Goal: Navigation & Orientation: Find specific page/section

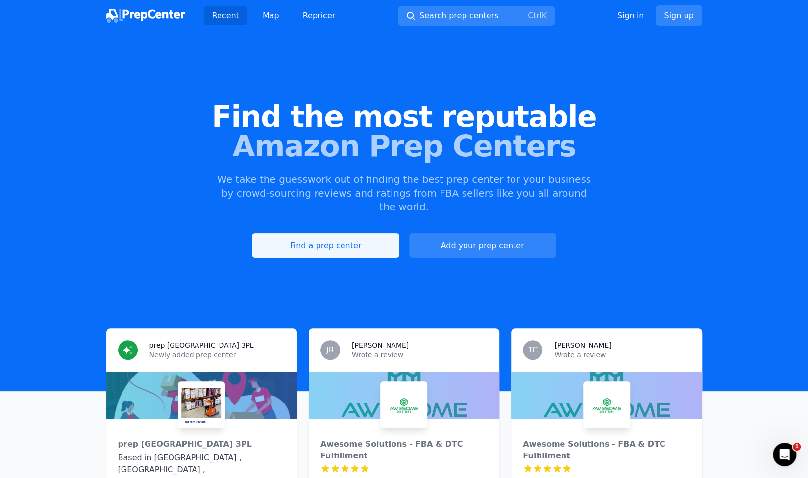
click at [332, 233] on link "Find a prep center" at bounding box center [325, 245] width 147 height 25
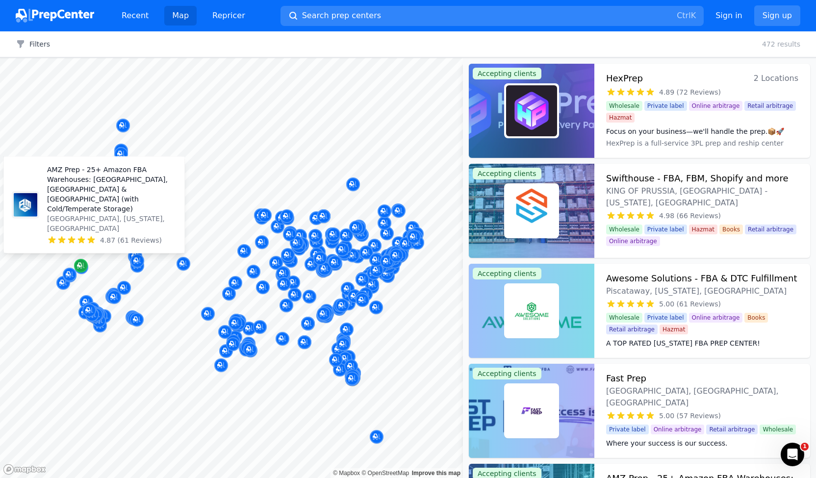
click at [81, 268] on icon "Map marker" at bounding box center [81, 266] width 8 height 6
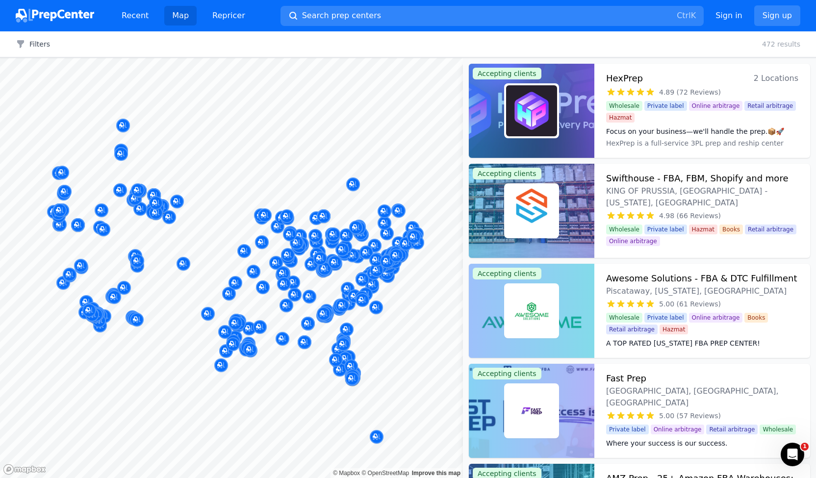
click at [81, 263] on div at bounding box center [94, 264] width 188 height 8
click at [79, 267] on div at bounding box center [94, 264] width 188 height 8
click at [79, 264] on div at bounding box center [94, 264] width 188 height 8
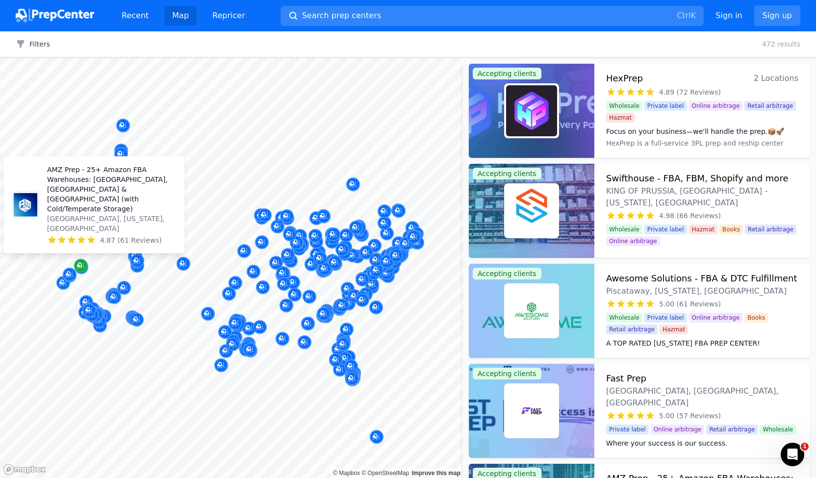
click at [85, 269] on div "Map marker" at bounding box center [81, 266] width 14 height 14
click at [78, 272] on div "Map marker" at bounding box center [81, 266] width 14 height 14
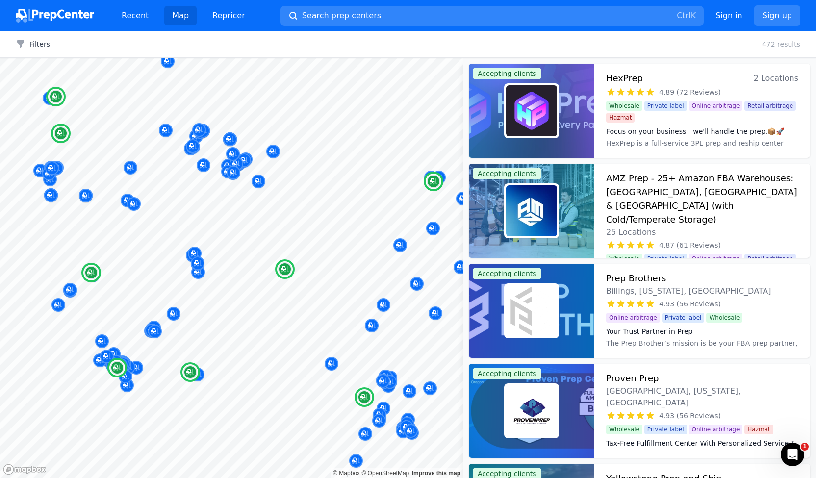
click at [549, 207] on img at bounding box center [531, 210] width 51 height 51
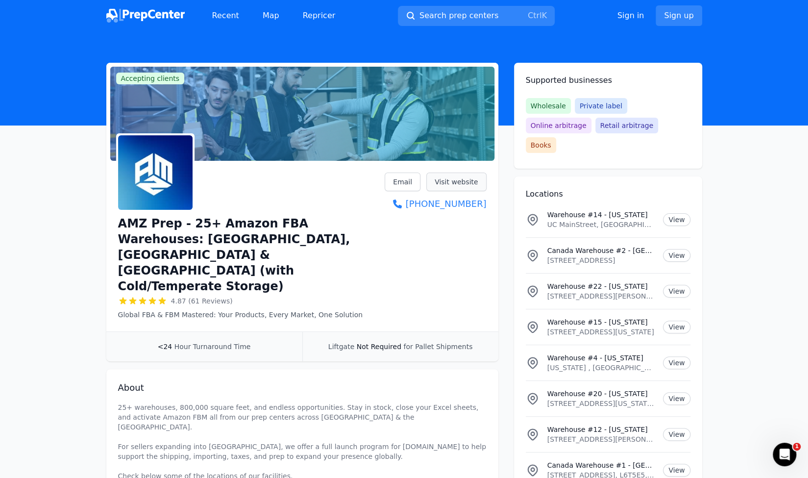
click at [457, 180] on link "Visit website" at bounding box center [456, 182] width 60 height 19
drag, startPoint x: 173, startPoint y: 227, endPoint x: 114, endPoint y: 223, distance: 58.5
click at [114, 223] on div "AMZ Prep - 25+ Amazon FBA Warehouses: [GEOGRAPHIC_DATA], [GEOGRAPHIC_DATA] & [G…" at bounding box center [302, 248] width 392 height 167
copy h1 "AMZ Prep"
